Goal: Task Accomplishment & Management: Use online tool/utility

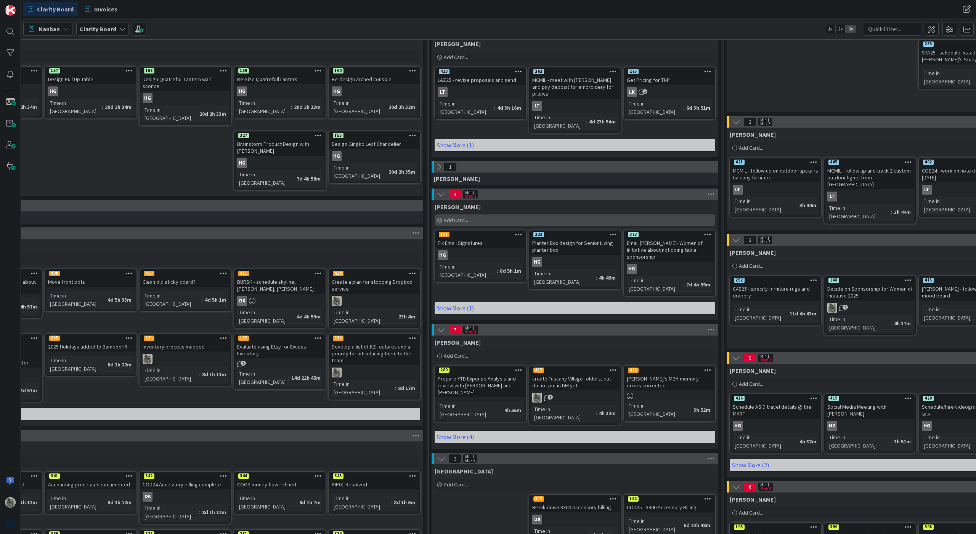
scroll to position [79, 79]
click at [447, 431] on link "Show More (4)" at bounding box center [575, 437] width 281 height 12
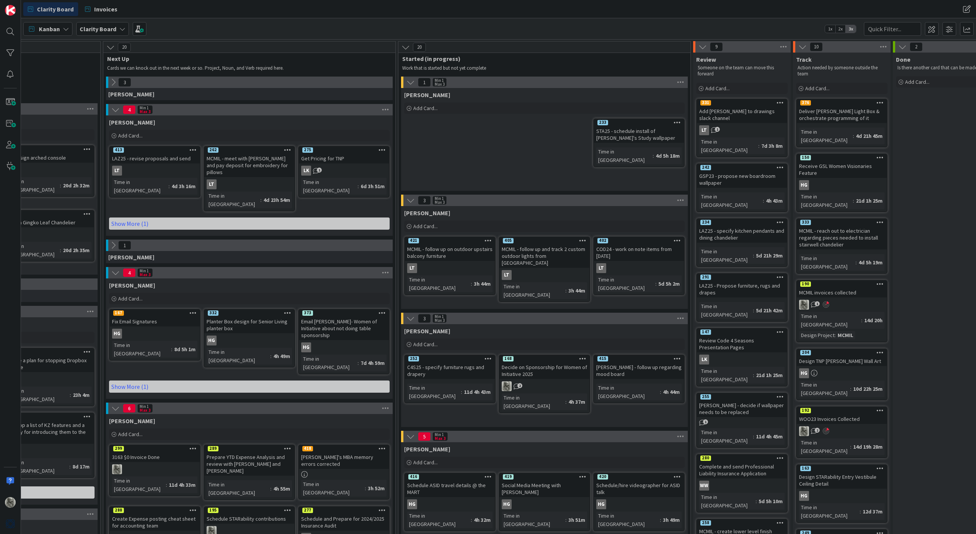
scroll to position [0, 404]
click at [111, 47] on icon at bounding box center [111, 47] width 8 height 8
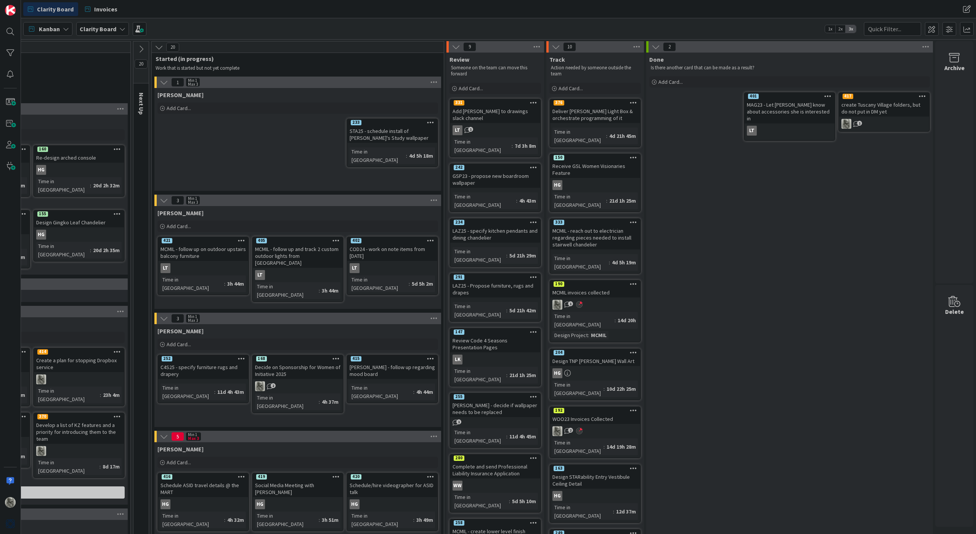
scroll to position [0, 375]
click at [656, 47] on icon at bounding box center [655, 47] width 8 height 8
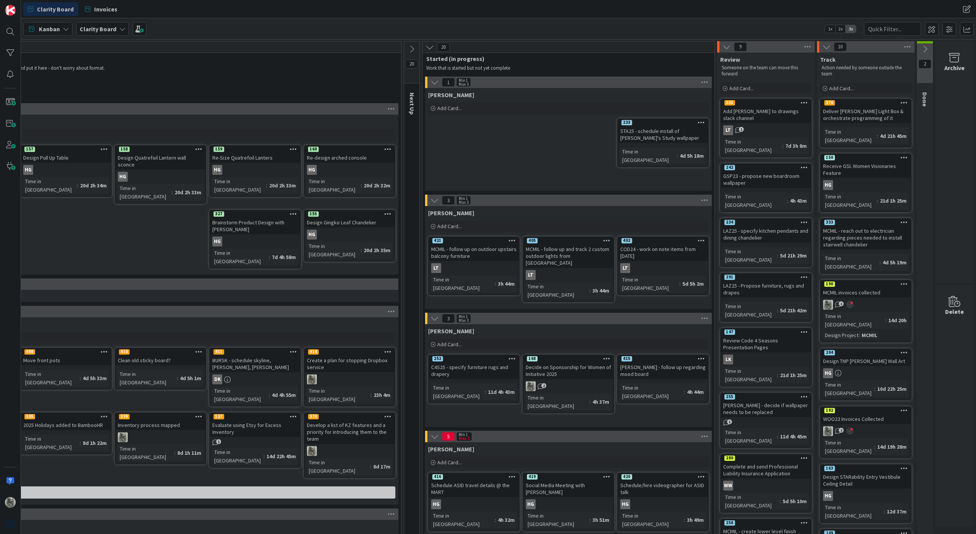
click at [828, 45] on icon at bounding box center [826, 47] width 8 height 8
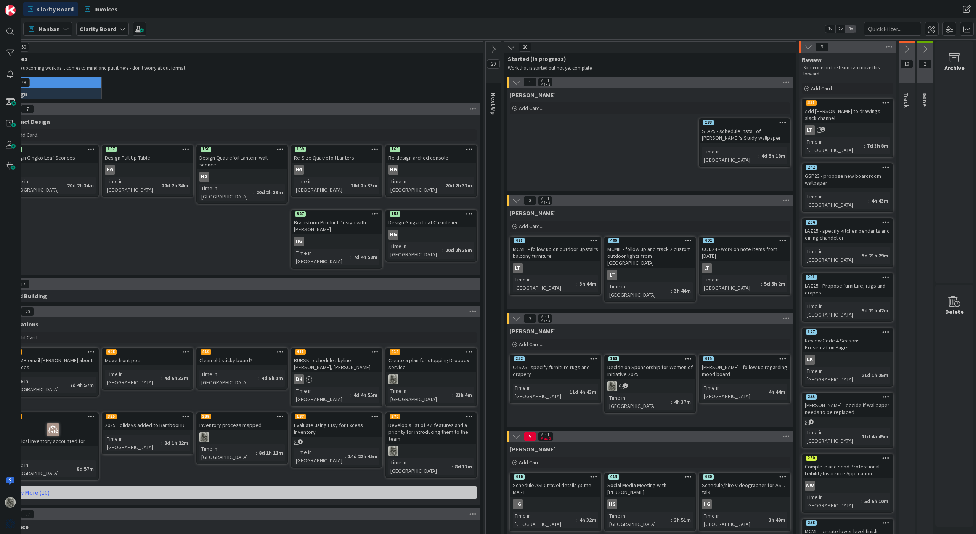
click at [808, 47] on icon at bounding box center [808, 47] width 8 height 8
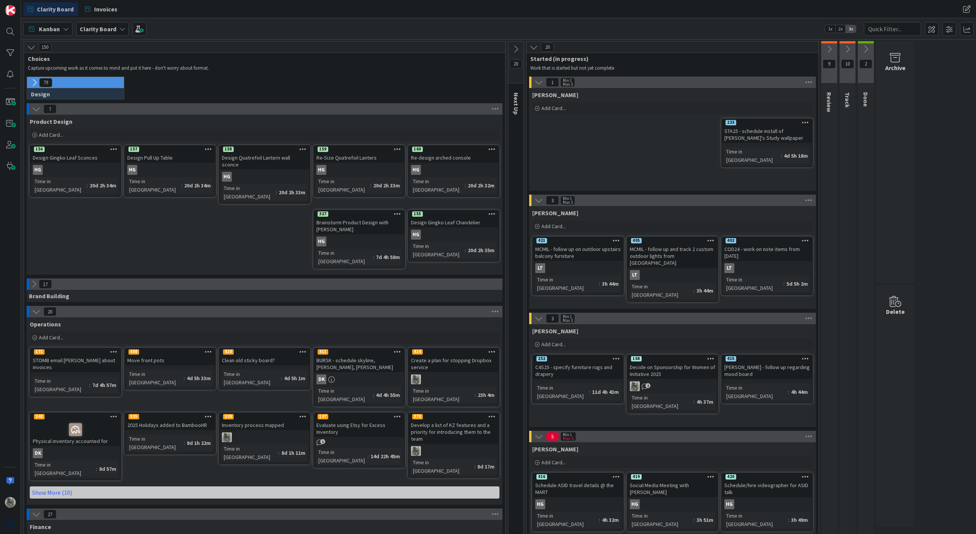
scroll to position [0, 0]
click at [31, 47] on icon at bounding box center [31, 47] width 8 height 8
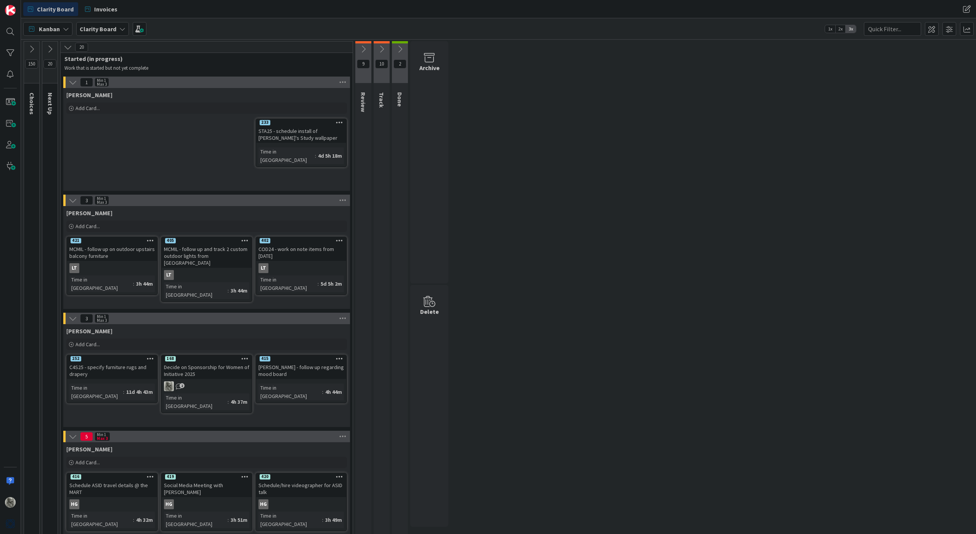
click at [400, 52] on icon at bounding box center [400, 49] width 8 height 8
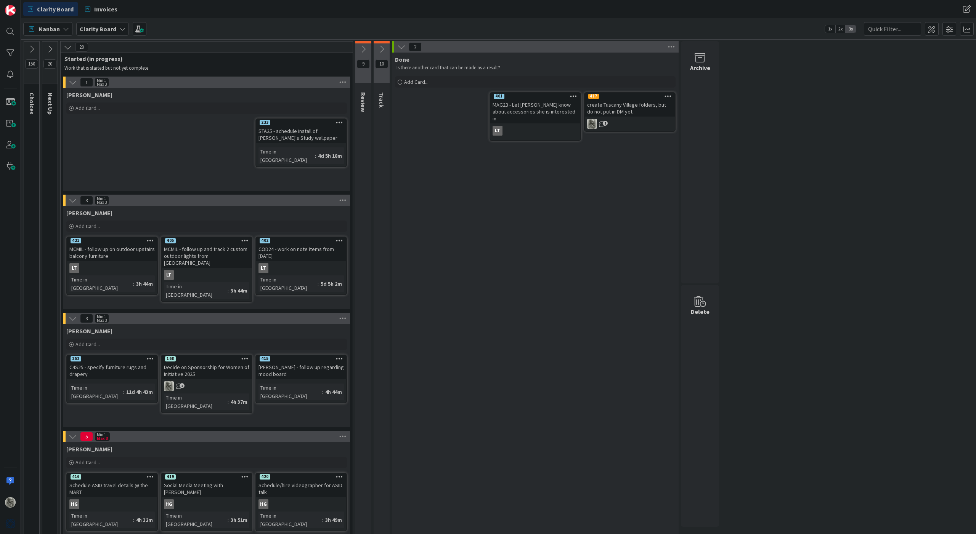
click at [71, 84] on icon at bounding box center [73, 82] width 8 height 8
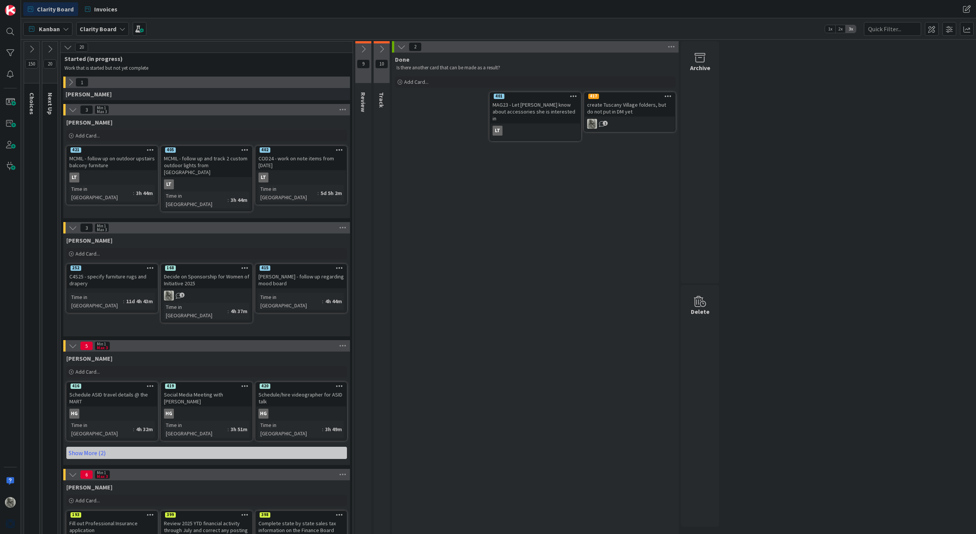
click at [72, 109] on icon at bounding box center [73, 110] width 8 height 8
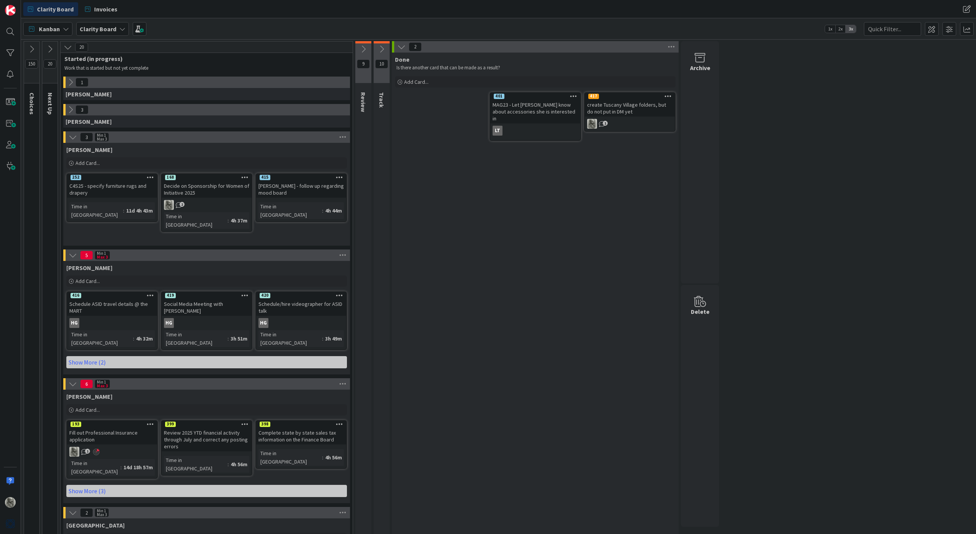
click at [72, 136] on icon at bounding box center [73, 137] width 8 height 8
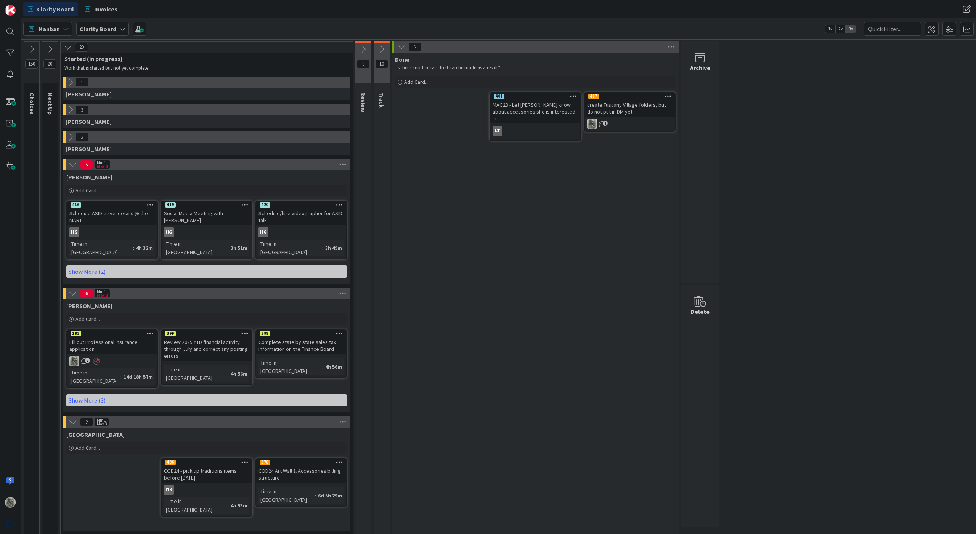
click at [72, 168] on icon at bounding box center [73, 164] width 8 height 8
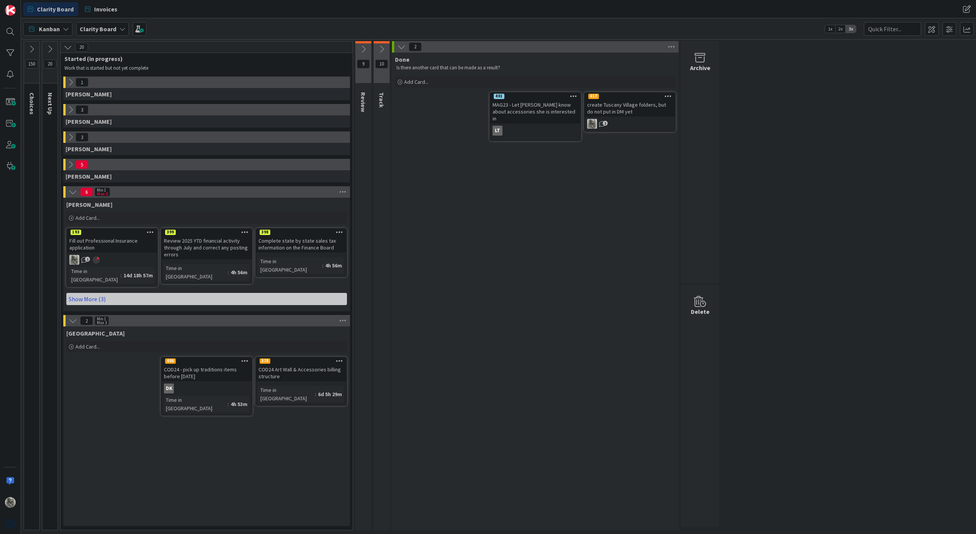
click at [88, 293] on link "Show More (3)" at bounding box center [206, 299] width 281 height 12
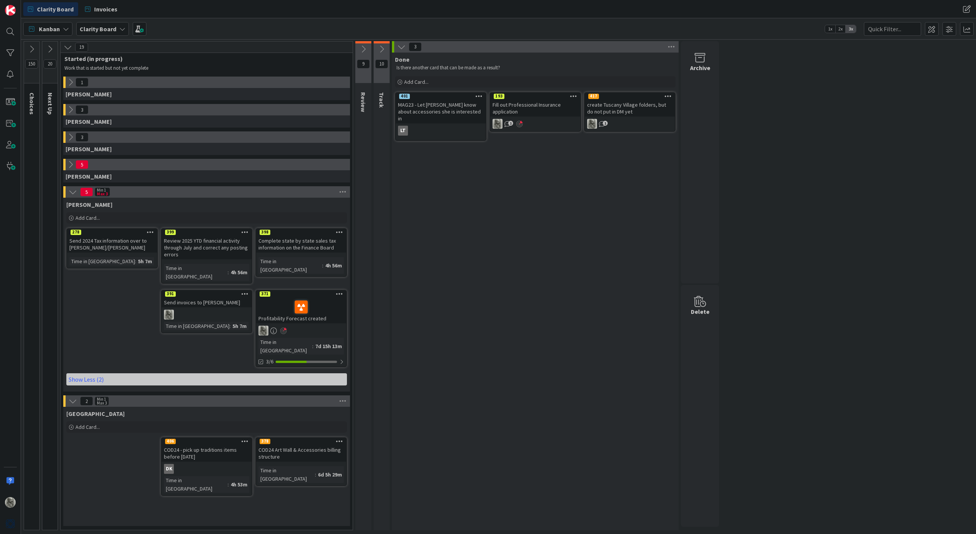
click at [286, 328] on link "371 Profitability Forecast created Time in Column : 7d 15h 13m 3/6" at bounding box center [300, 328] width 91 height 77
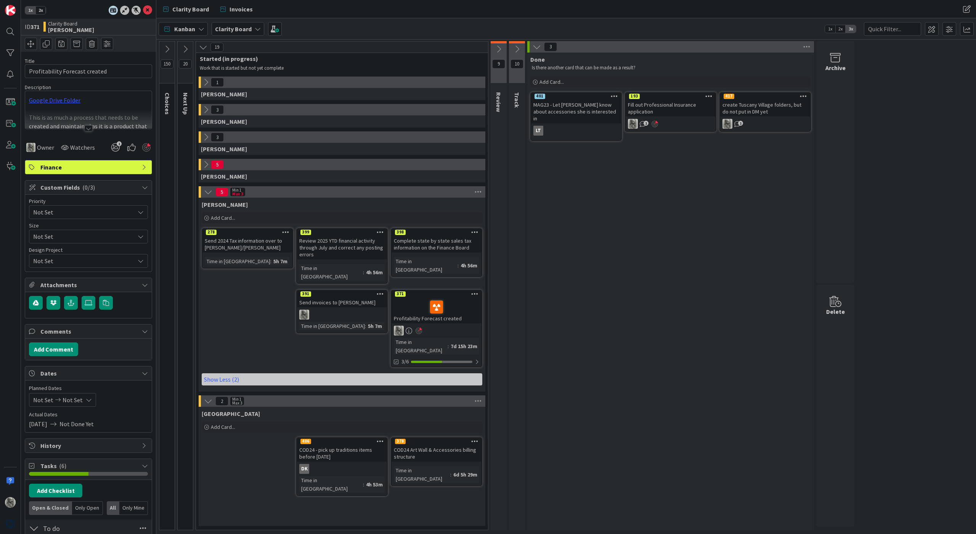
click at [475, 291] on icon at bounding box center [474, 293] width 7 height 5
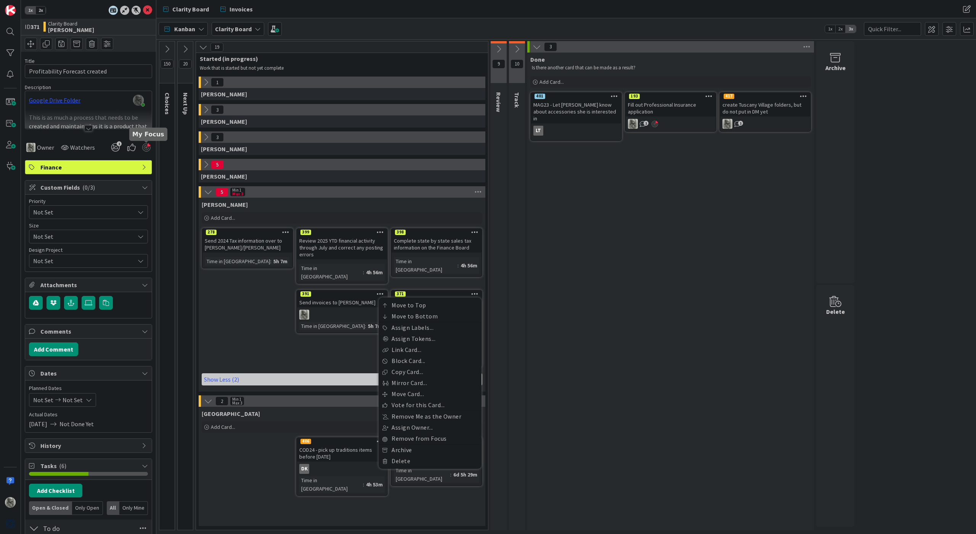
click at [147, 147] on div at bounding box center [146, 147] width 8 height 8
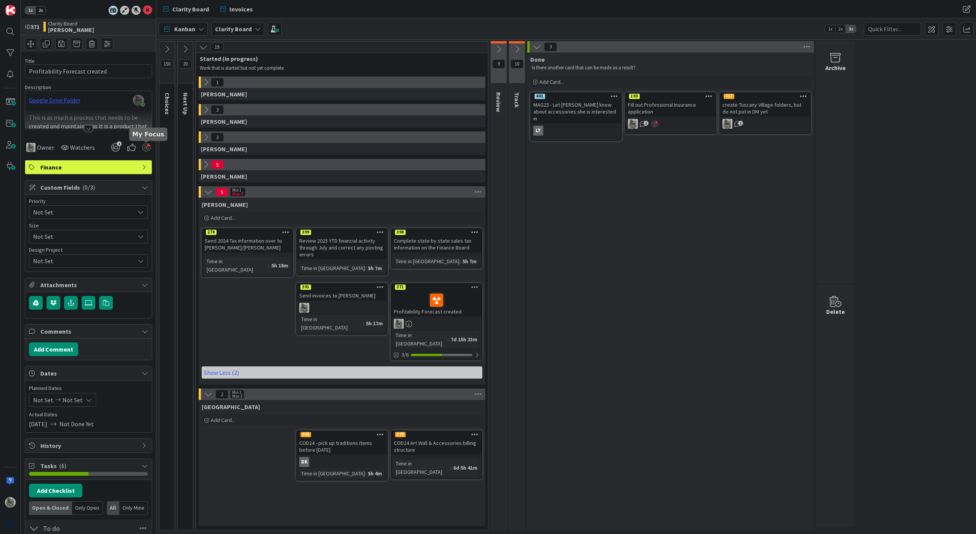
click at [147, 147] on div at bounding box center [146, 147] width 8 height 8
click at [145, 149] on div at bounding box center [146, 147] width 8 height 8
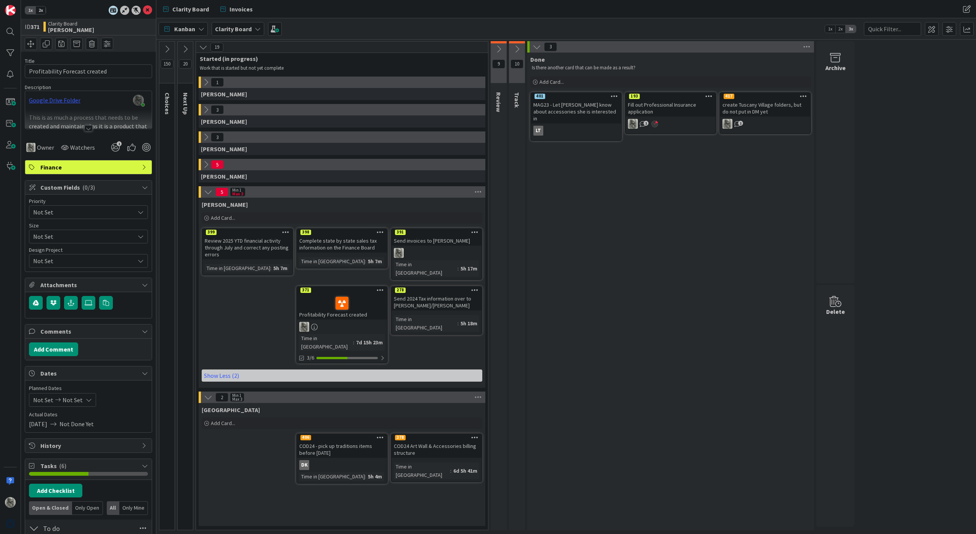
click at [476, 233] on icon at bounding box center [474, 231] width 7 height 5
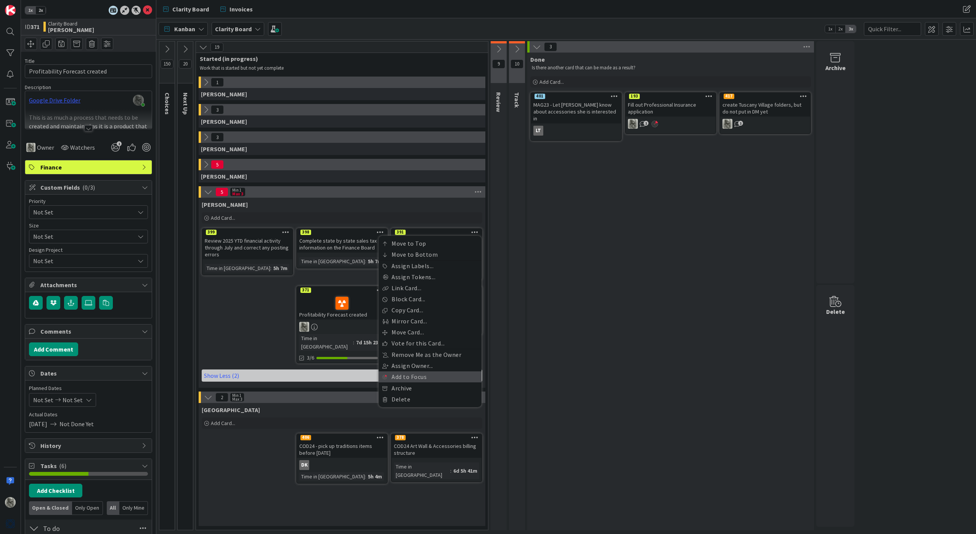
click at [409, 377] on link "Add to Focus" at bounding box center [430, 377] width 103 height 11
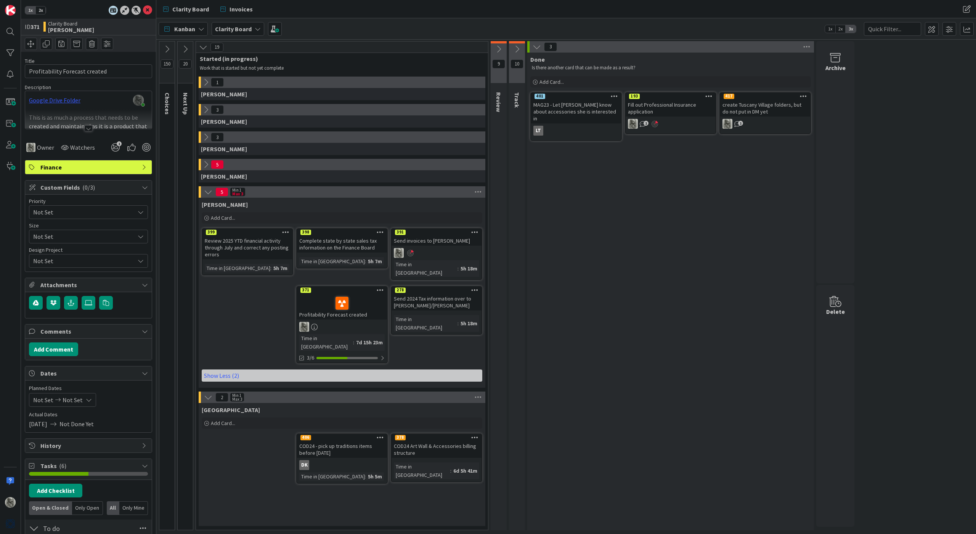
click at [474, 287] on icon at bounding box center [474, 289] width 7 height 5
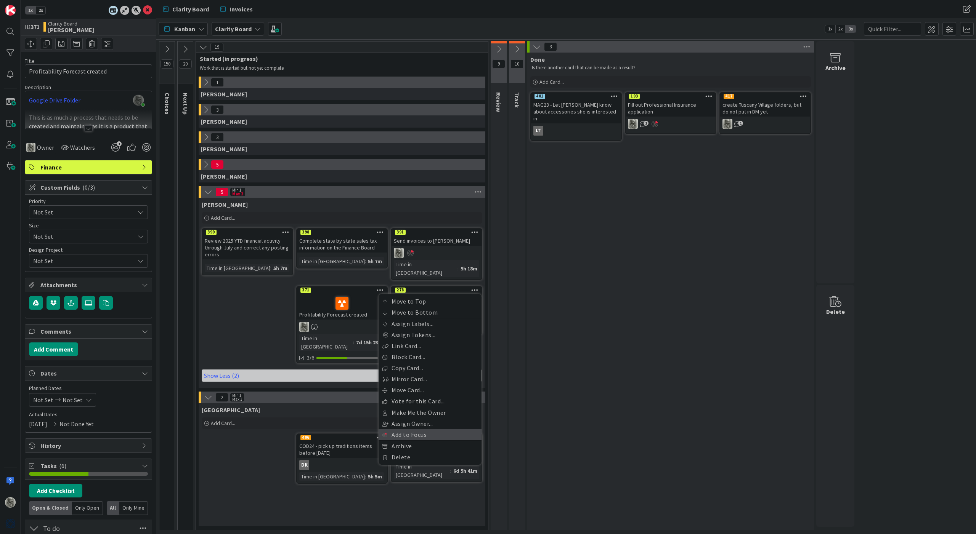
click at [416, 430] on link "Add to Focus" at bounding box center [430, 435] width 103 height 11
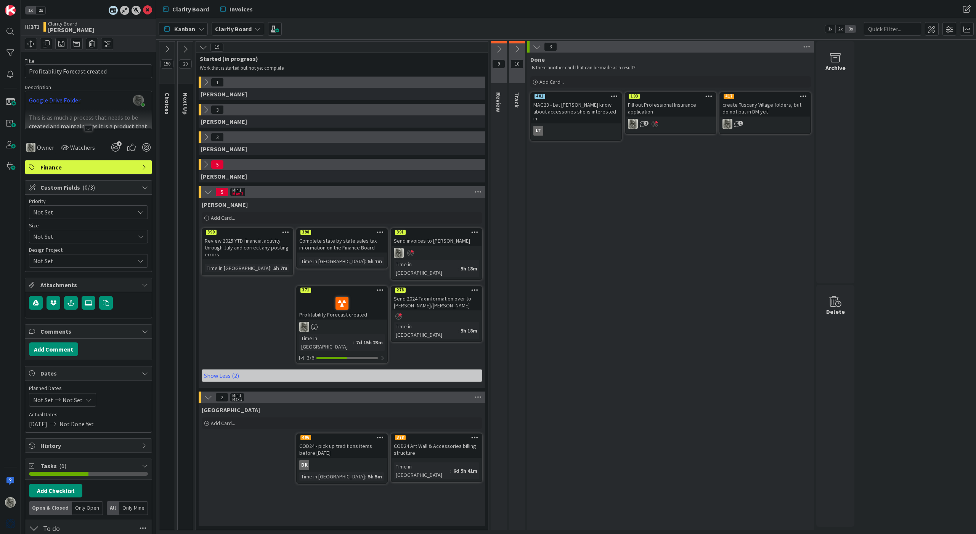
click at [378, 287] on icon at bounding box center [380, 289] width 7 height 5
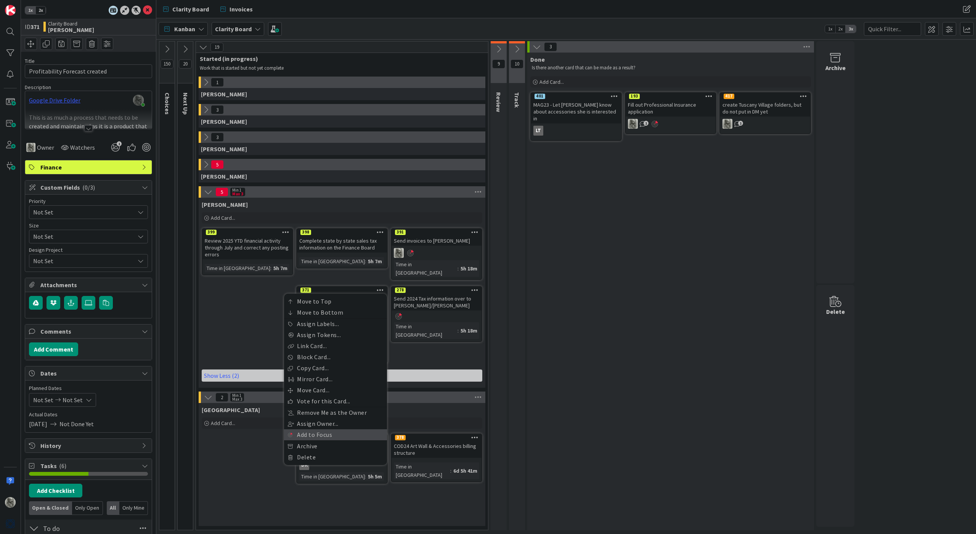
click at [322, 430] on link "Add to Focus" at bounding box center [335, 435] width 103 height 11
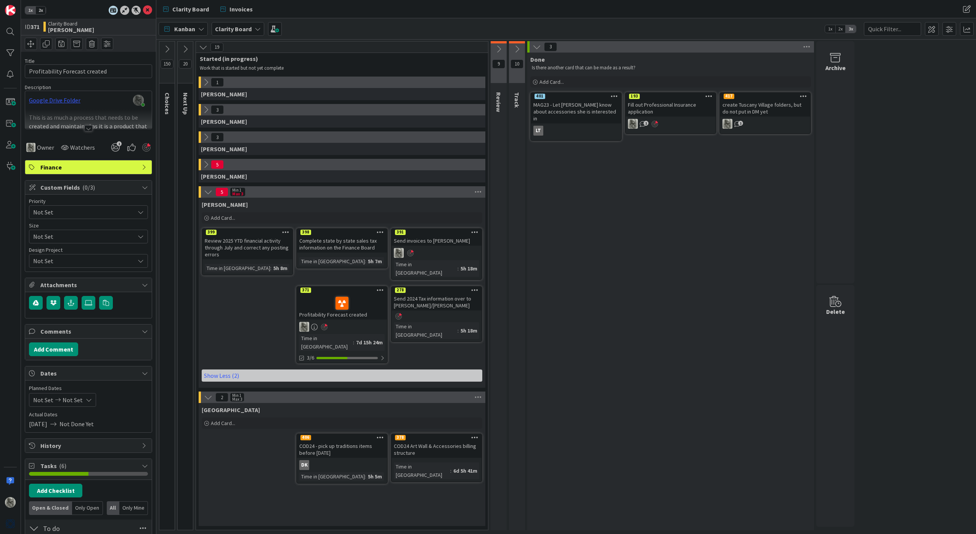
click at [378, 310] on div "Profitability Forecast created" at bounding box center [342, 307] width 90 height 26
click at [337, 310] on div "Profitability Forecast created" at bounding box center [342, 307] width 90 height 26
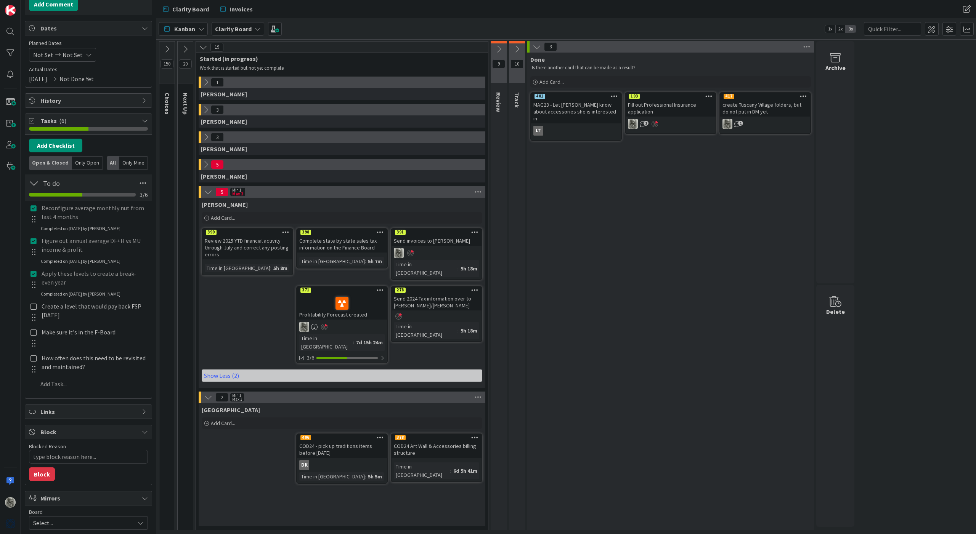
scroll to position [346, 0]
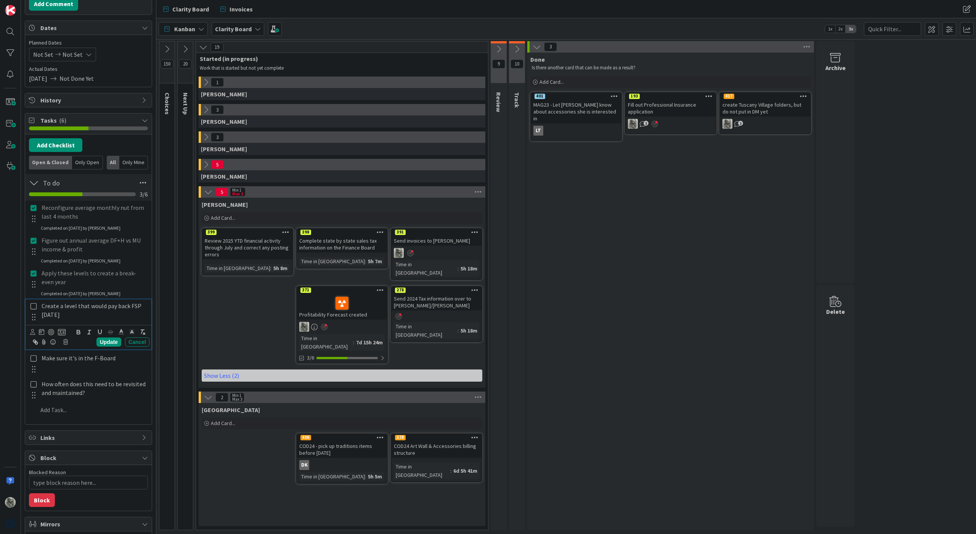
click at [34, 306] on icon at bounding box center [33, 306] width 6 height 7
type textarea "x"
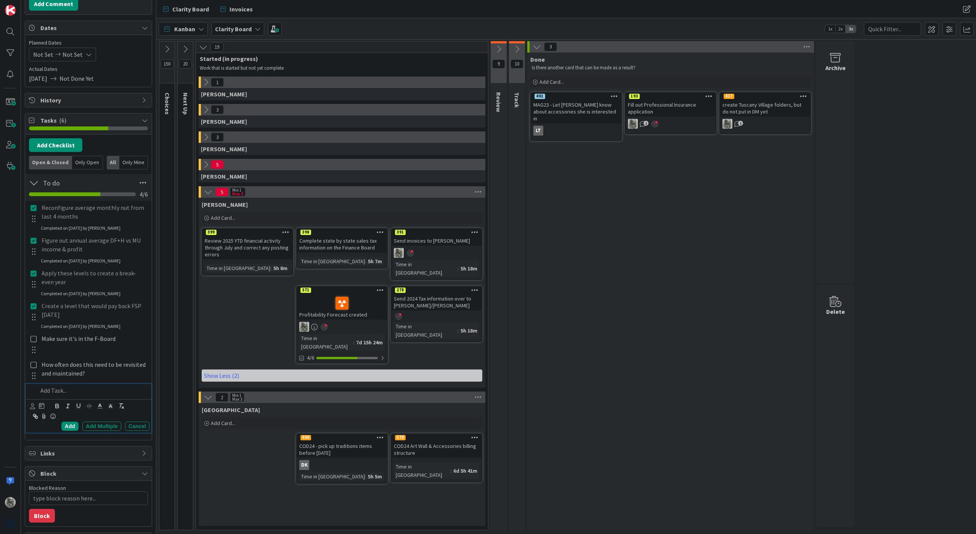
click at [55, 391] on p at bounding box center [92, 391] width 109 height 9
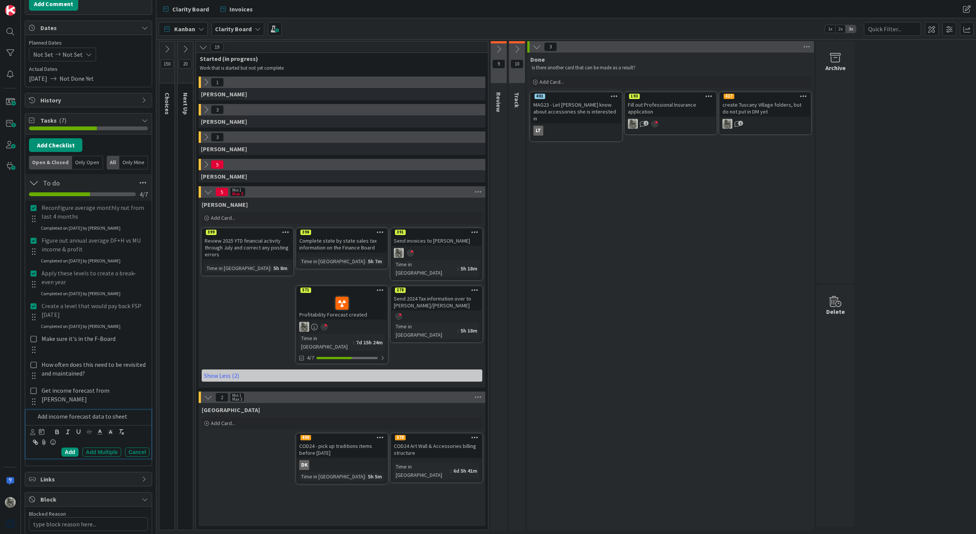
click at [34, 374] on div at bounding box center [34, 376] width 10 height 11
click at [72, 366] on p "How often does this need to be revisited and maintained?" at bounding box center [94, 369] width 105 height 17
click at [65, 400] on icon at bounding box center [65, 400] width 5 height 5
click at [56, 438] on div "Delete" at bounding box center [52, 434] width 28 height 14
click at [34, 339] on icon at bounding box center [33, 339] width 6 height 7
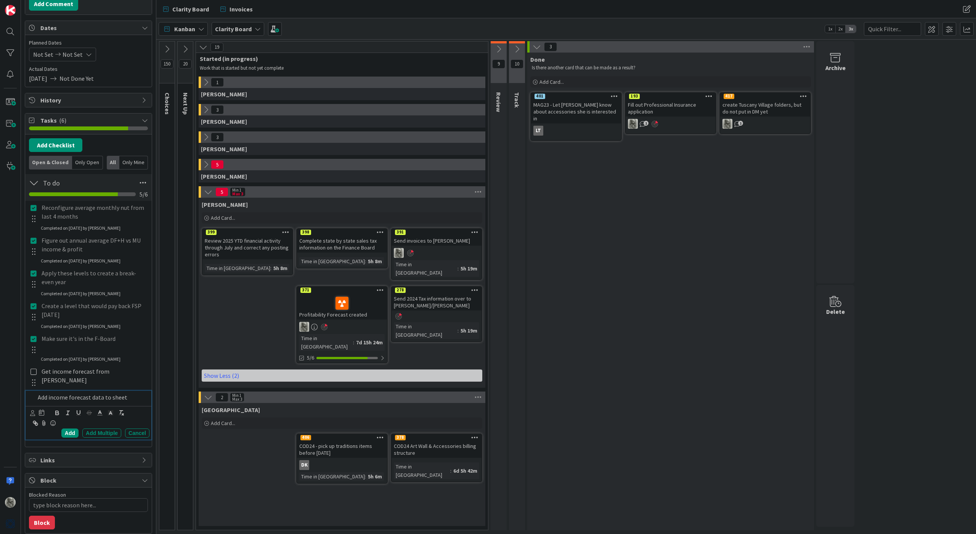
click at [101, 400] on p "Add income forecast data to sheet" at bounding box center [92, 397] width 109 height 9
click at [71, 432] on div "Add" at bounding box center [69, 433] width 17 height 9
click at [144, 28] on icon at bounding box center [145, 28] width 6 height 6
type textarea "x"
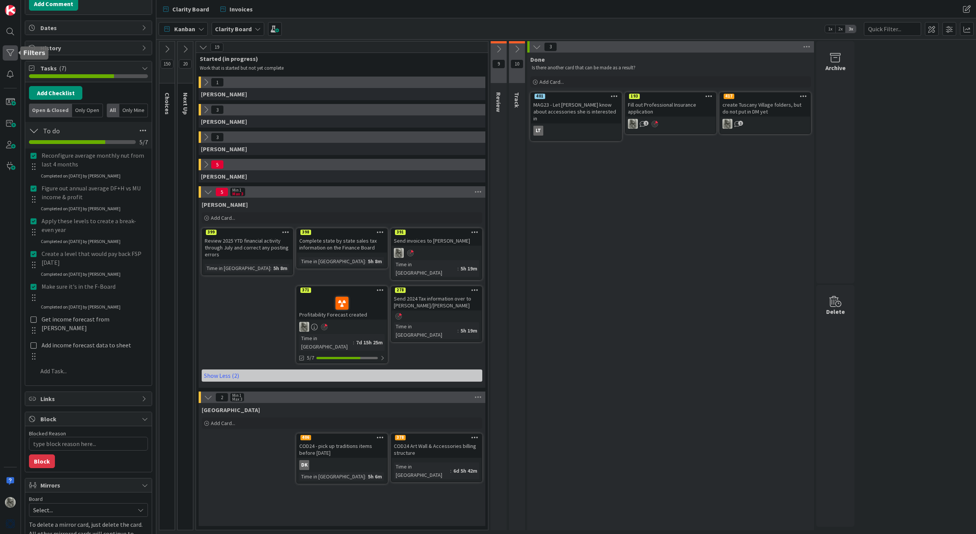
click at [10, 52] on div at bounding box center [10, 52] width 15 height 15
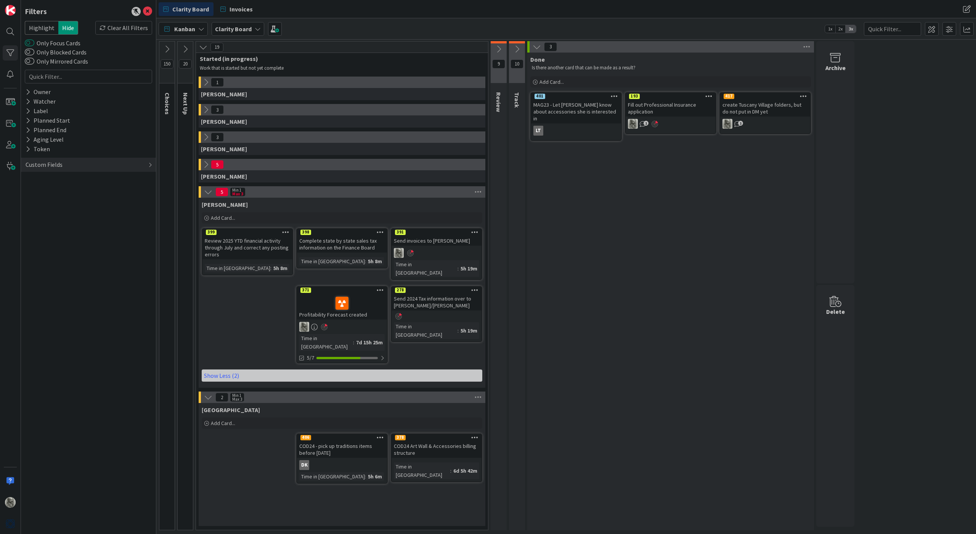
click at [29, 43] on button "Only Focus Cards" at bounding box center [30, 43] width 10 height 8
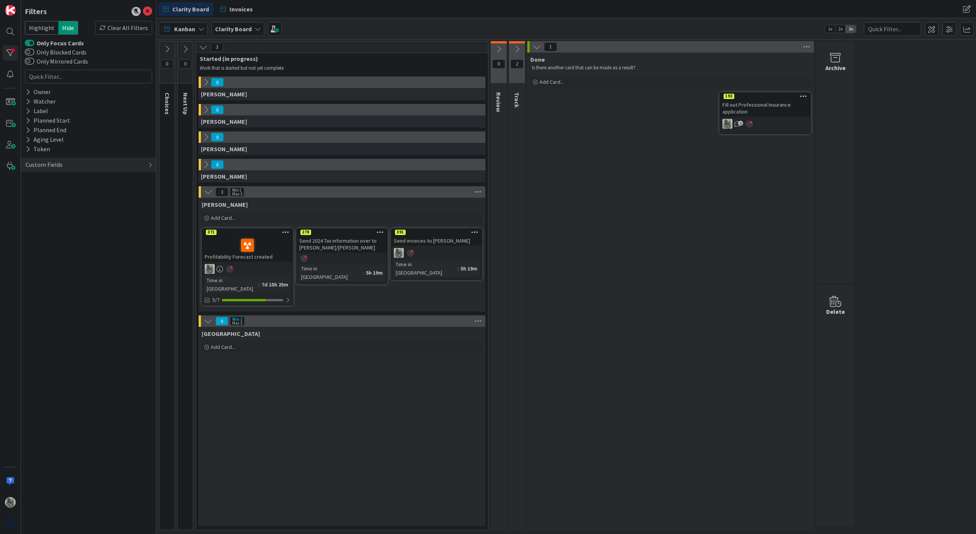
click at [186, 50] on icon at bounding box center [185, 49] width 8 height 8
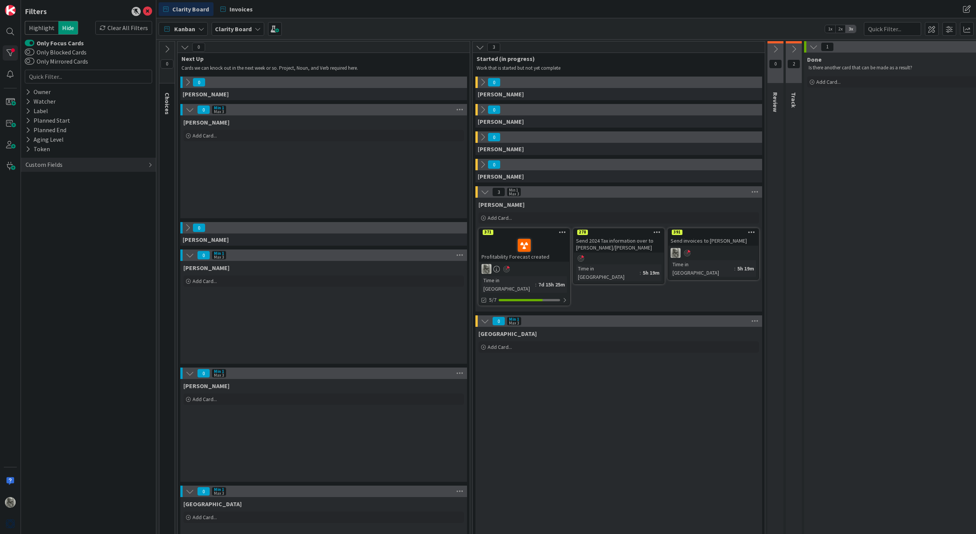
click at [191, 111] on icon at bounding box center [190, 110] width 8 height 8
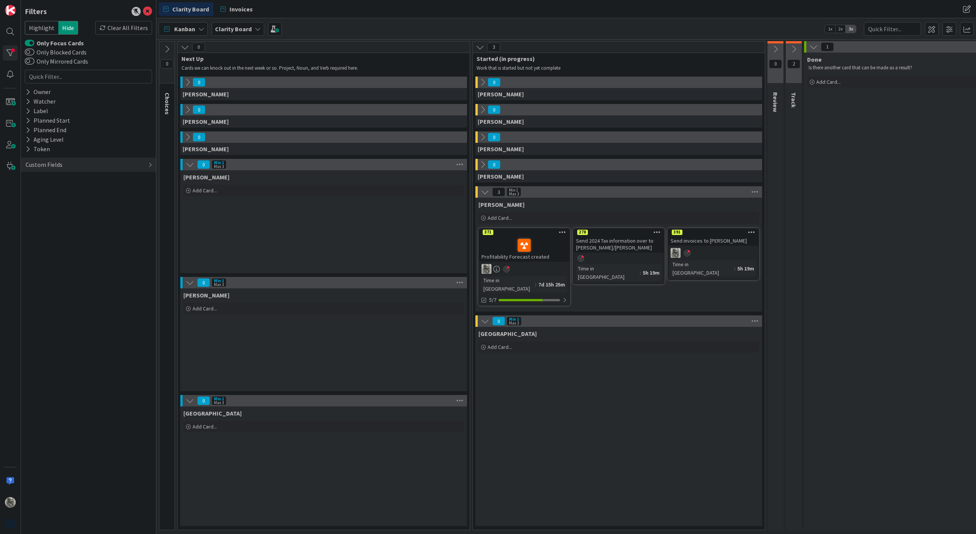
click at [191, 167] on icon at bounding box center [190, 164] width 8 height 8
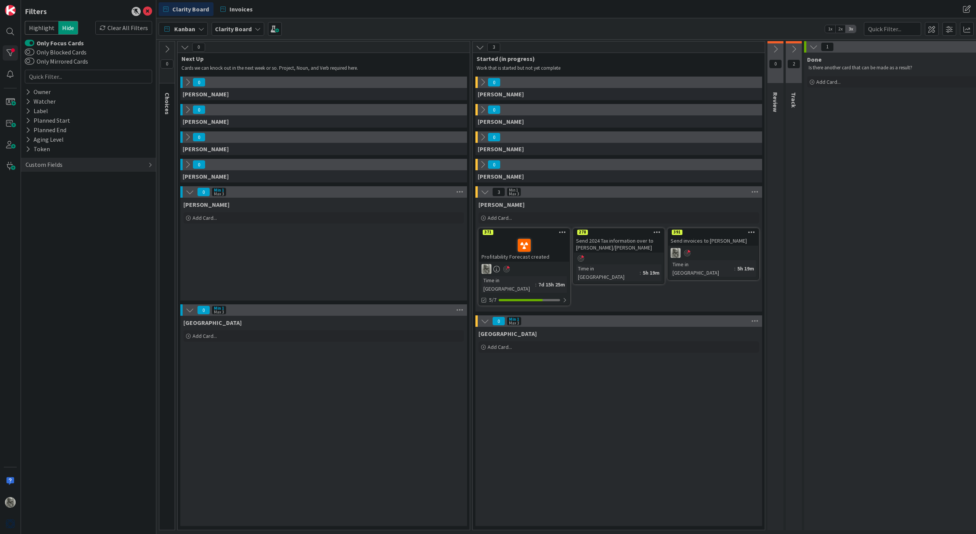
click at [30, 43] on button "Only Focus Cards" at bounding box center [30, 43] width 10 height 8
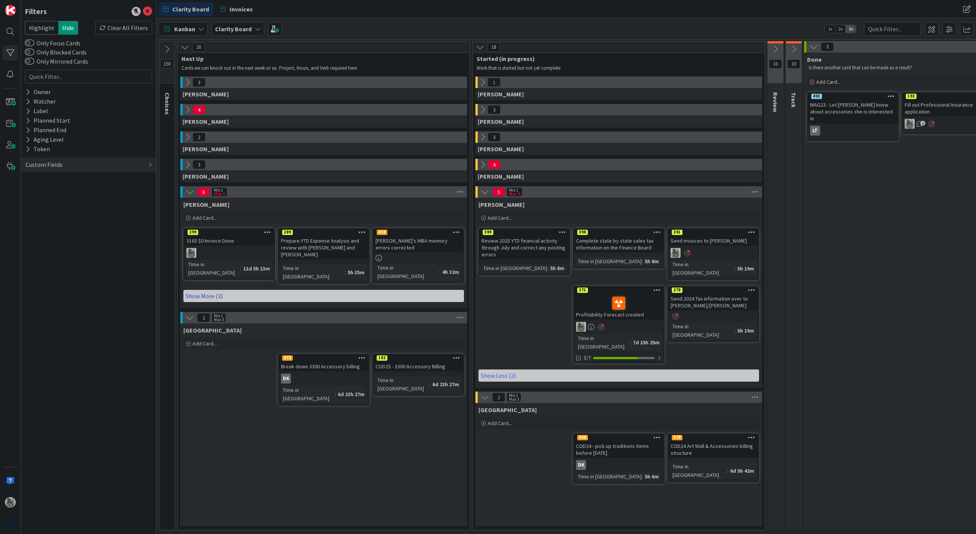
click at [206, 290] on link "Show More (3)" at bounding box center [323, 296] width 281 height 12
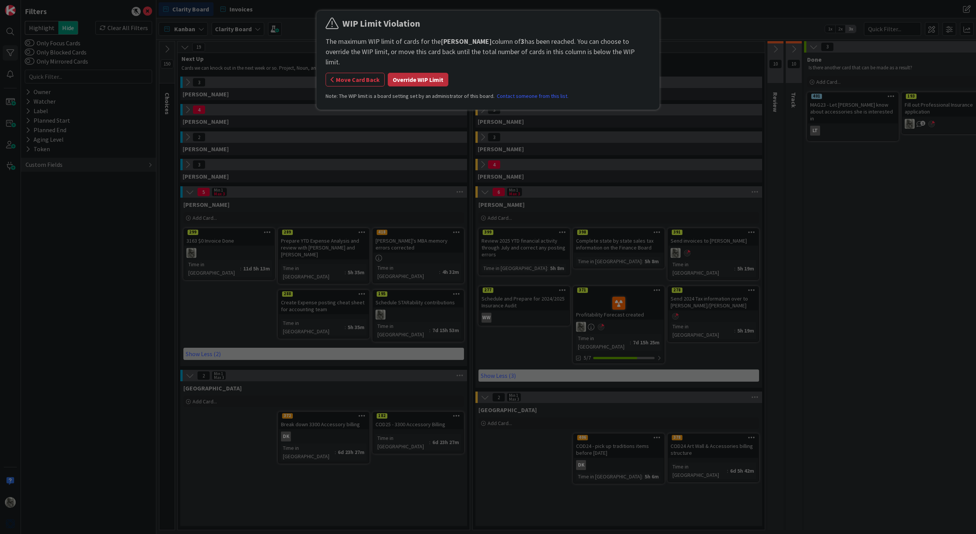
click at [415, 73] on button "Override WIP Limit" at bounding box center [418, 80] width 61 height 14
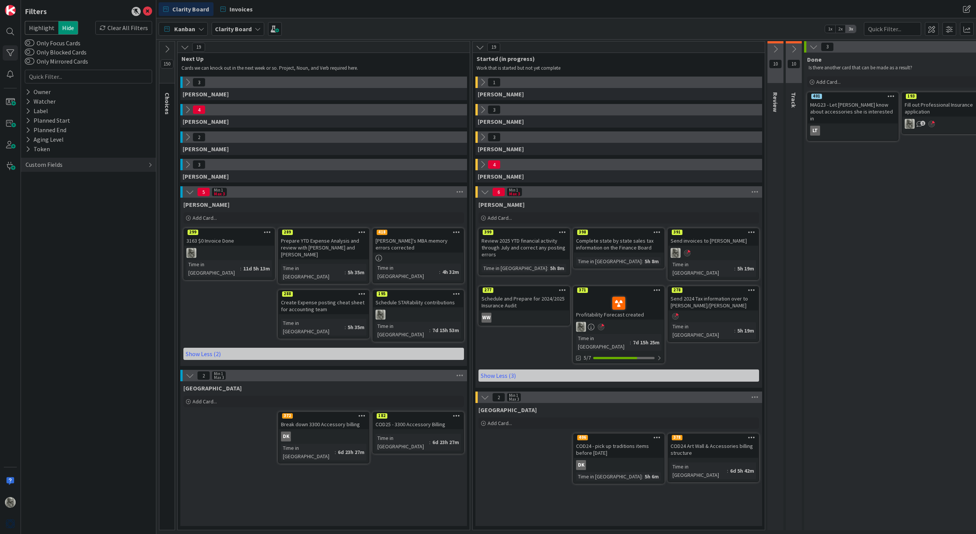
click at [707, 294] on div "Send 2024 Tax information over to Kaufman/Rossin" at bounding box center [713, 302] width 90 height 17
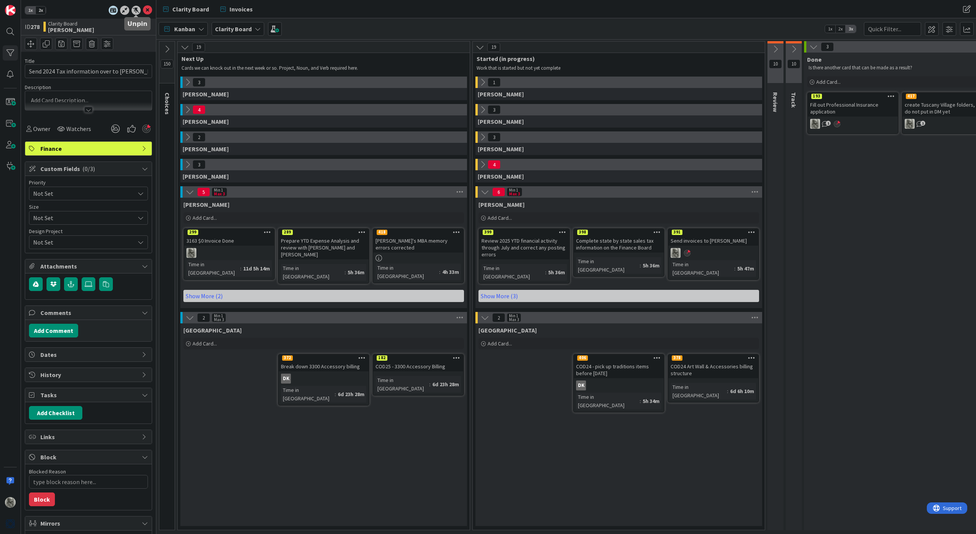
click at [138, 10] on div at bounding box center [136, 10] width 9 height 9
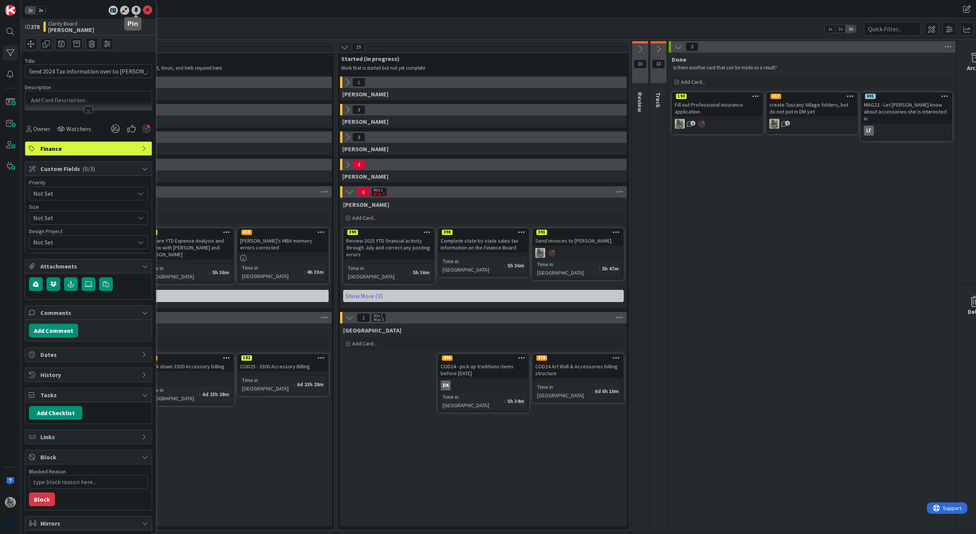
click at [138, 10] on div at bounding box center [136, 10] width 9 height 9
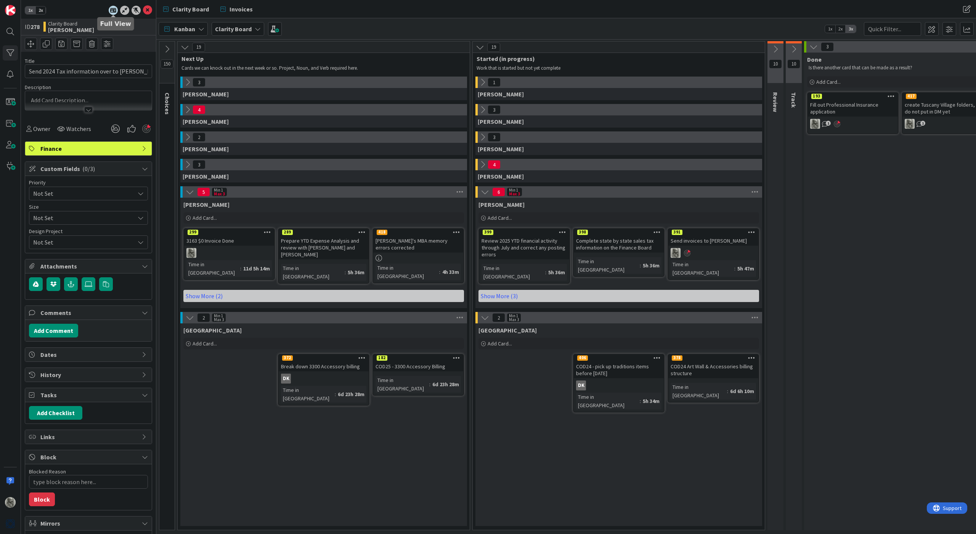
click at [116, 11] on icon at bounding box center [113, 10] width 9 height 9
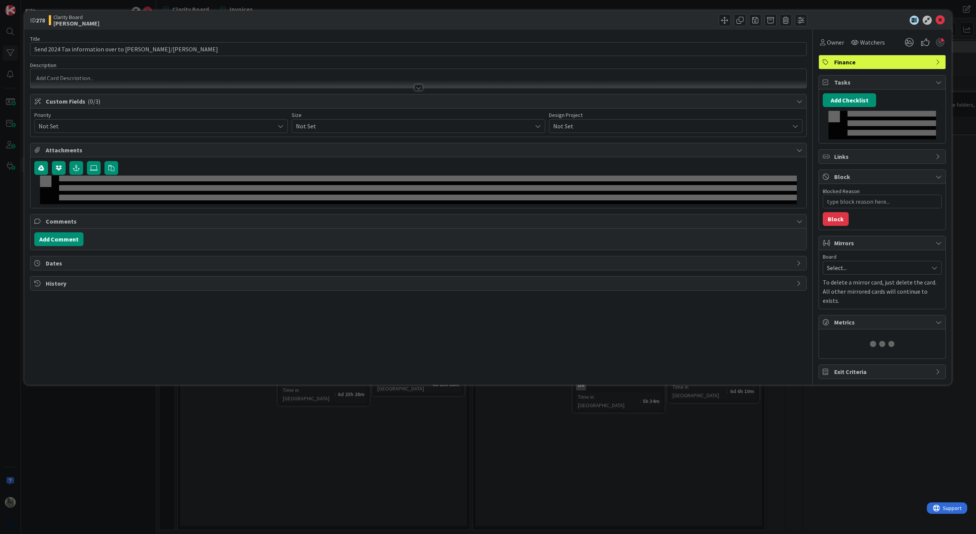
type textarea "x"
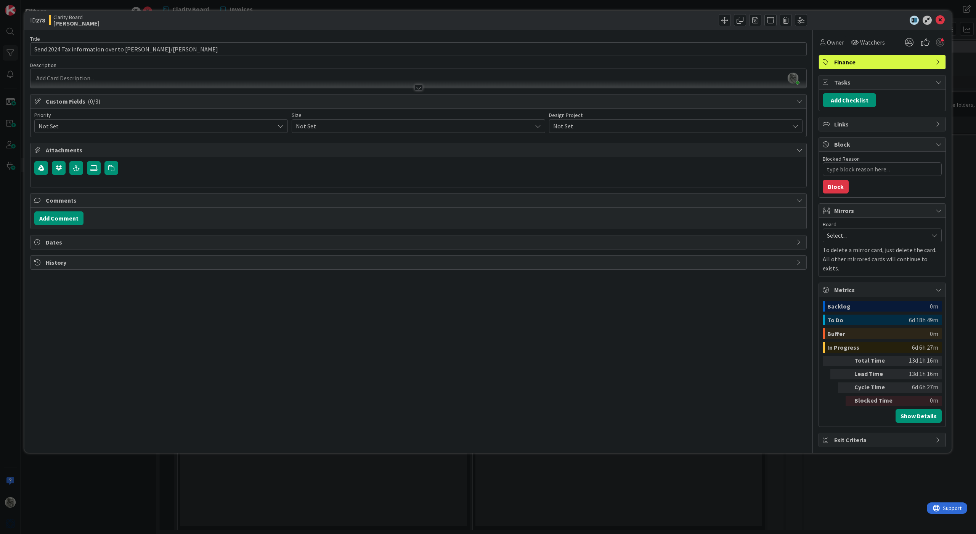
click at [73, 78] on div "Philip Allen just joined" at bounding box center [418, 78] width 776 height 19
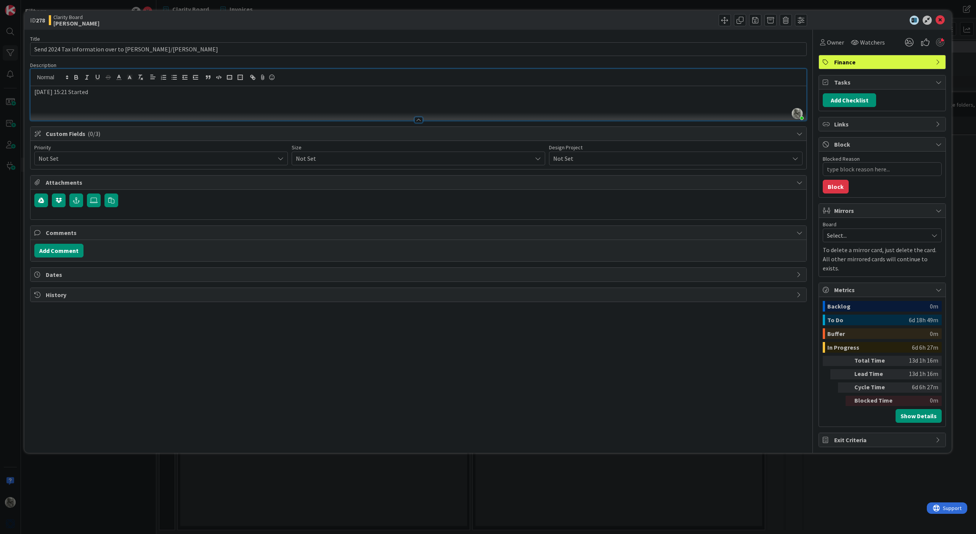
click at [122, 91] on p "2025-09-02 15:21 Started" at bounding box center [418, 92] width 768 height 9
type textarea "x"
click at [940, 20] on icon at bounding box center [939, 20] width 9 height 9
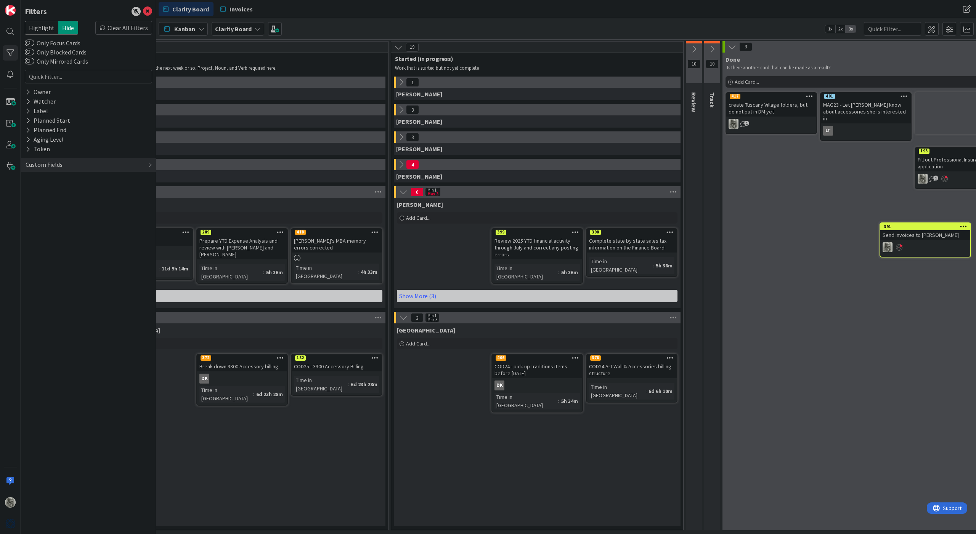
scroll to position [0, 84]
